Goal: Navigation & Orientation: Find specific page/section

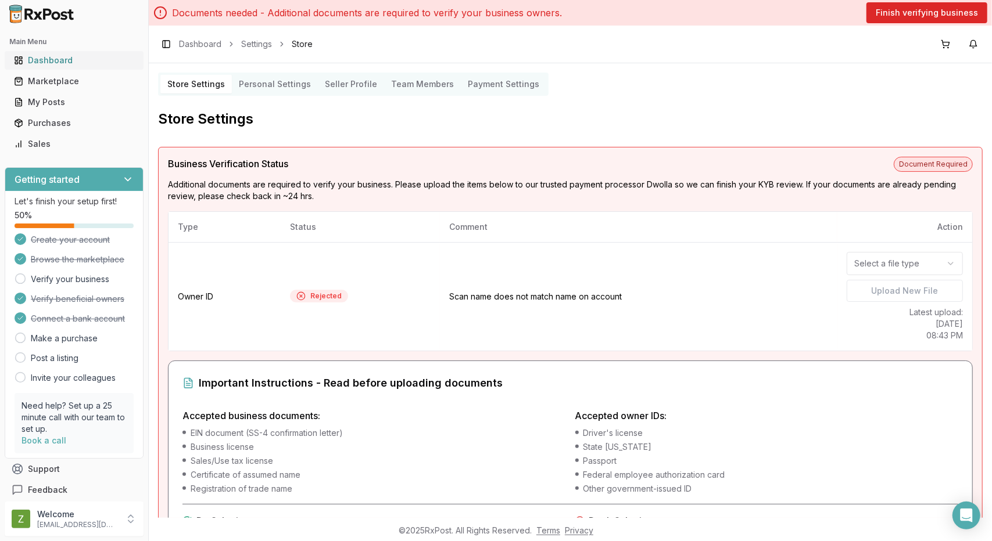
click at [56, 61] on div "Dashboard" at bounding box center [74, 61] width 120 height 12
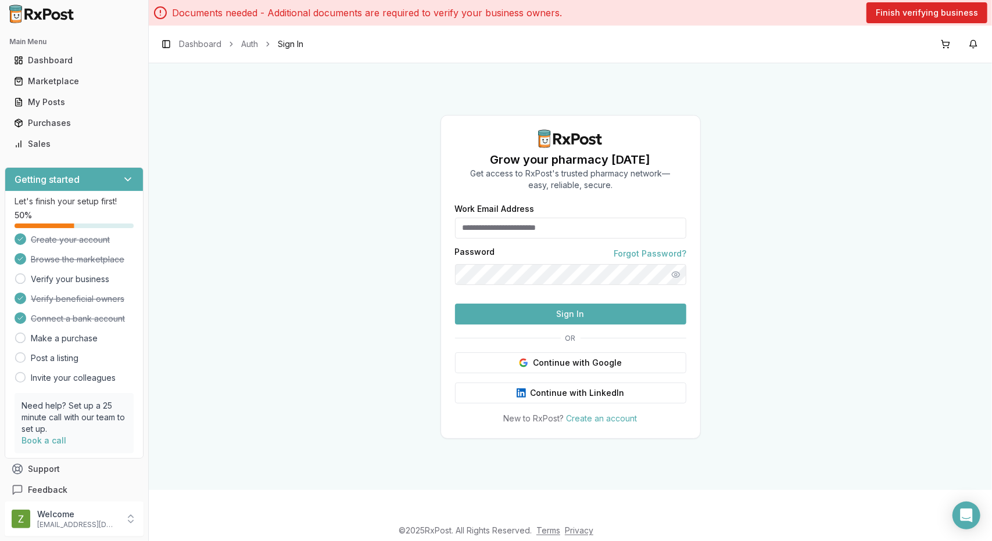
click at [508, 218] on input "Work Email Address" at bounding box center [570, 228] width 231 height 21
click at [575, 363] on button "Continue with Google" at bounding box center [570, 363] width 231 height 21
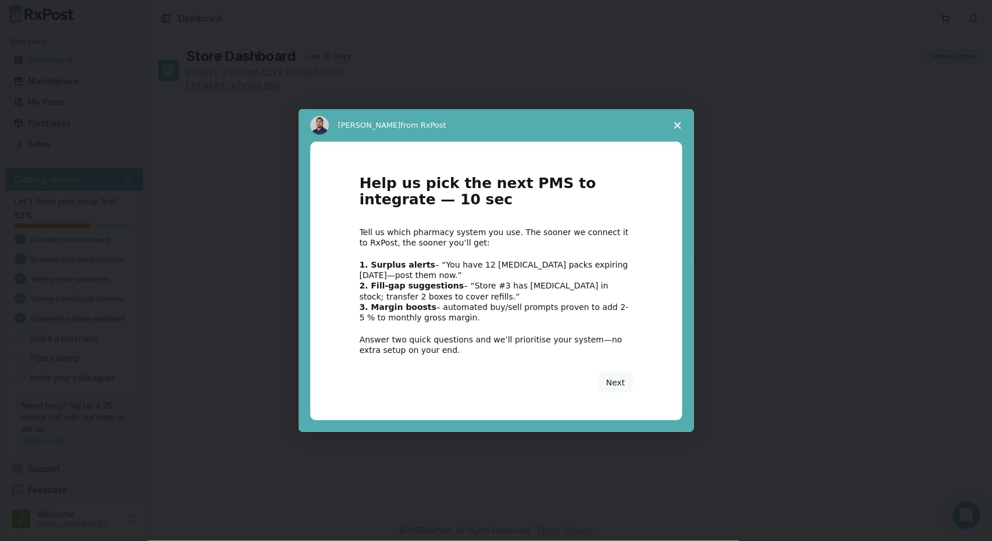
click at [680, 120] on span "Close survey" at bounding box center [677, 125] width 33 height 33
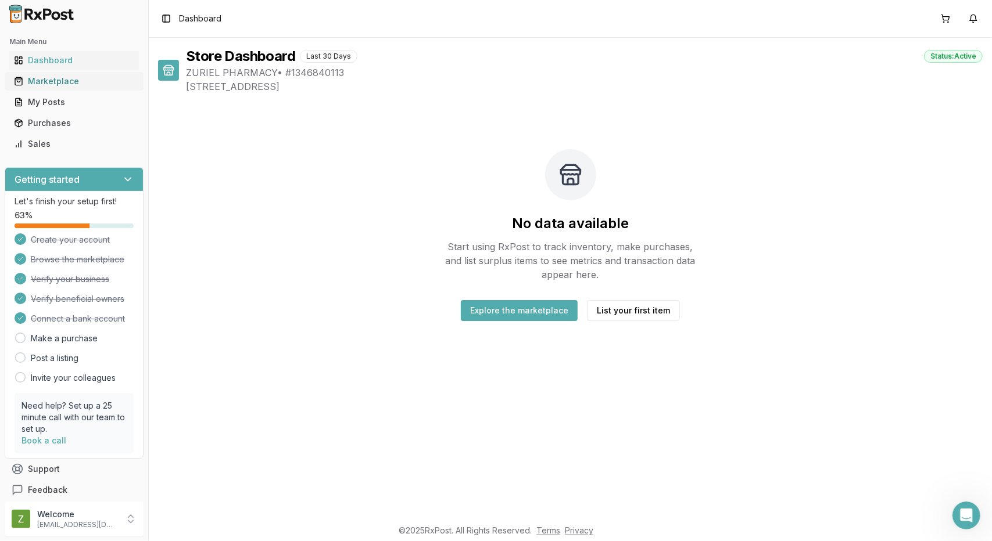
click at [64, 84] on div "Marketplace" at bounding box center [74, 82] width 120 height 12
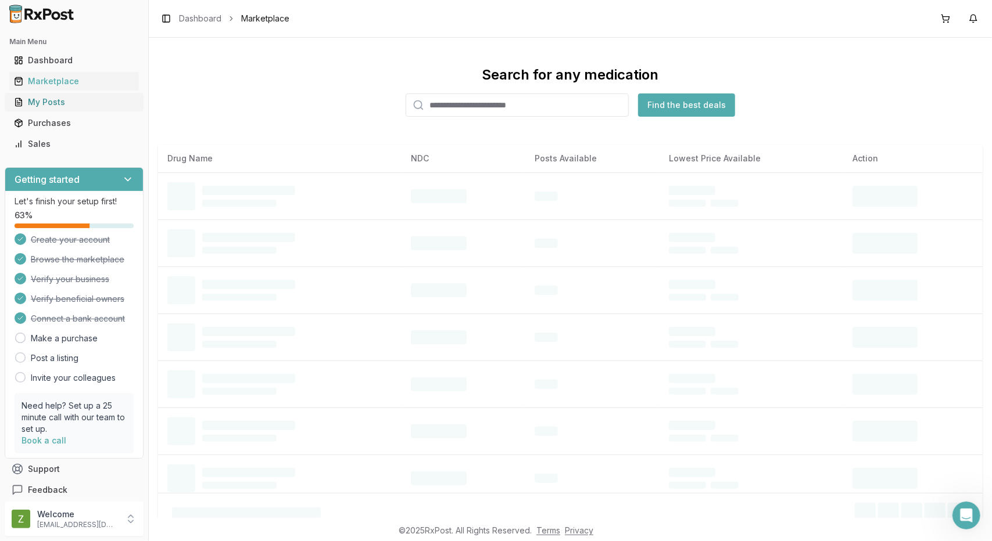
click at [56, 106] on div "My Posts" at bounding box center [74, 102] width 120 height 12
